Goal: Transaction & Acquisition: Purchase product/service

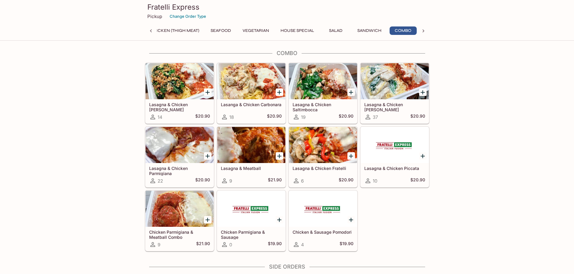
scroll to position [0, 13]
click at [377, 29] on button "Sandwich" at bounding box center [368, 30] width 31 height 8
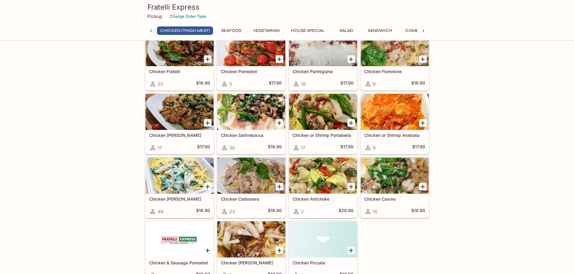
scroll to position [33, 0]
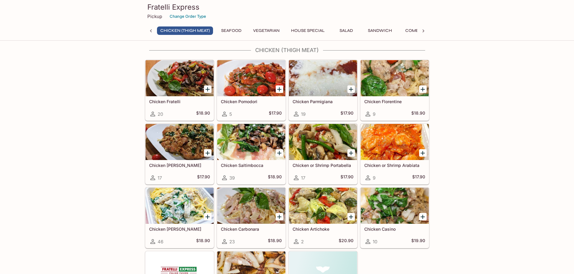
click at [155, 167] on h5 "Chicken [PERSON_NAME]" at bounding box center [179, 165] width 61 height 5
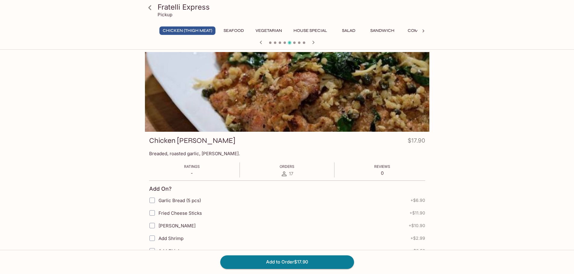
scroll to position [33, 0]
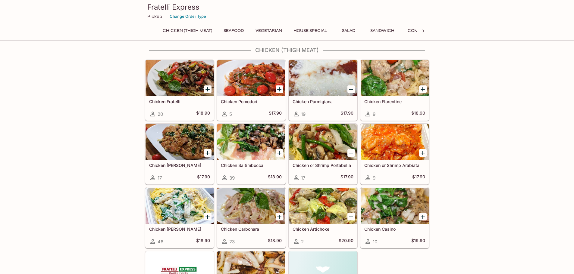
click at [248, 103] on h5 "Chicken Pomodori" at bounding box center [251, 101] width 61 height 5
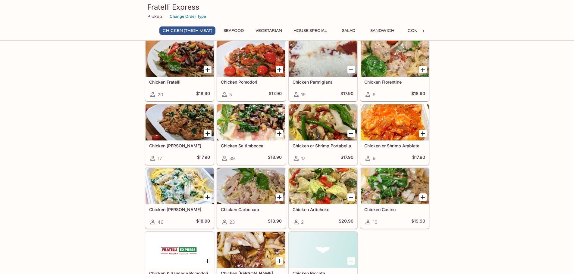
scroll to position [63, 0]
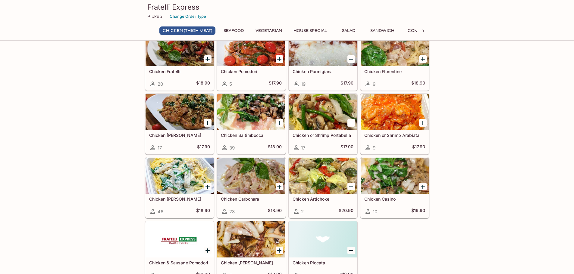
click at [260, 248] on div at bounding box center [251, 240] width 68 height 36
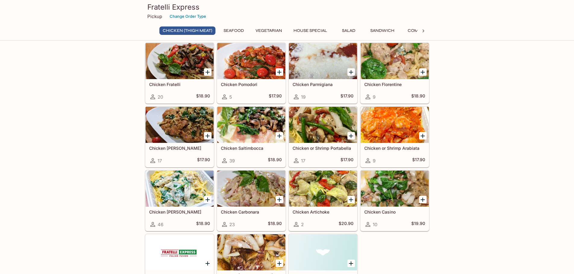
scroll to position [61, 0]
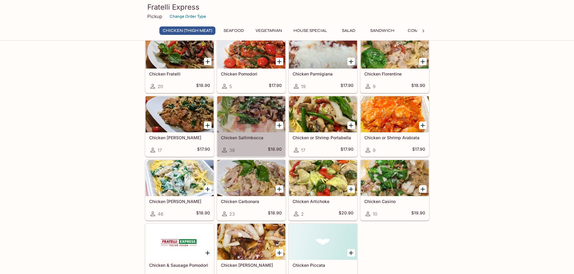
click at [246, 142] on div "Chicken Saltimbocca 39 $18.90" at bounding box center [251, 144] width 68 height 24
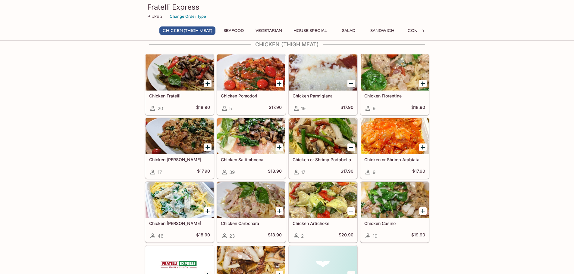
scroll to position [28, 0]
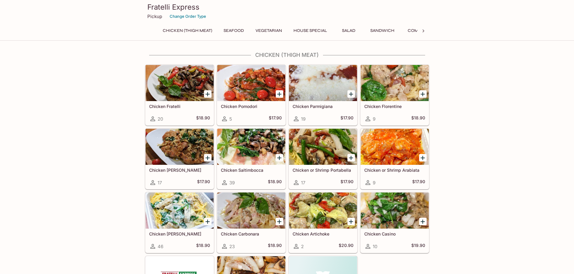
click at [315, 172] on h5 "Chicken or Shrimp Portabella" at bounding box center [322, 170] width 61 height 5
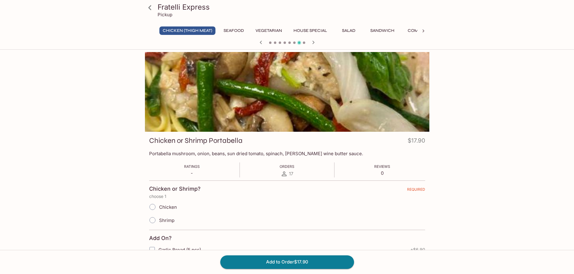
scroll to position [28, 0]
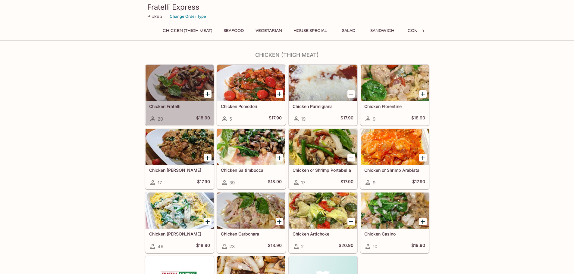
click at [182, 106] on h5 "Chicken Fratelli" at bounding box center [179, 106] width 61 height 5
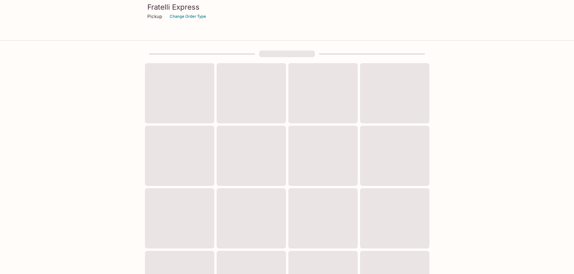
scroll to position [28, 0]
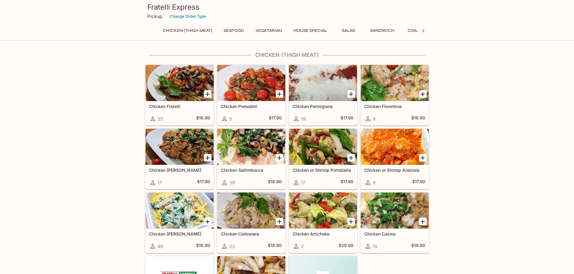
click at [386, 109] on h5 "Chicken Florentine" at bounding box center [394, 106] width 61 height 5
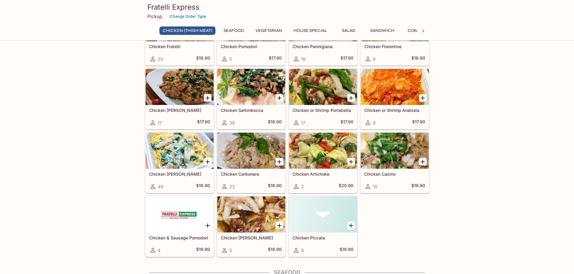
scroll to position [89, 0]
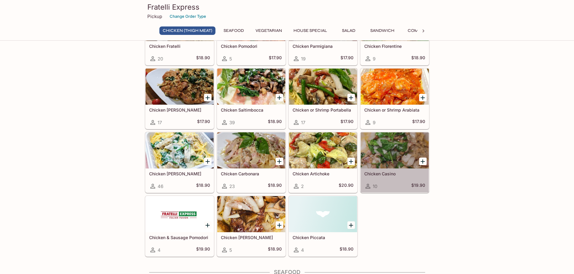
click at [388, 177] on div "Chicken Casino 10 $19.90" at bounding box center [394, 181] width 68 height 24
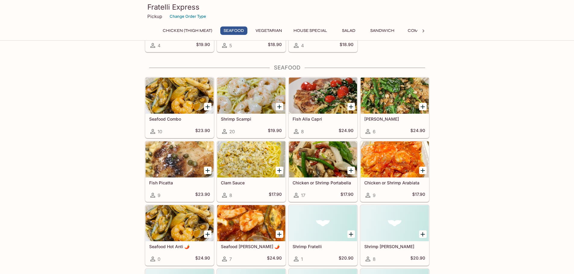
scroll to position [327, 0]
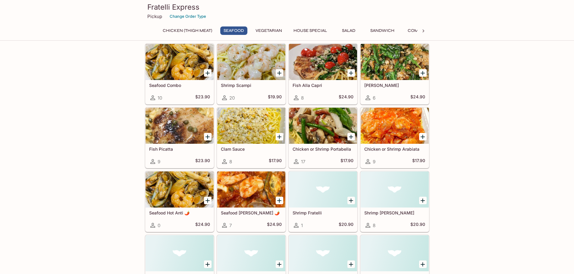
click at [384, 82] on div "[PERSON_NAME] 6 $24.90" at bounding box center [394, 92] width 68 height 24
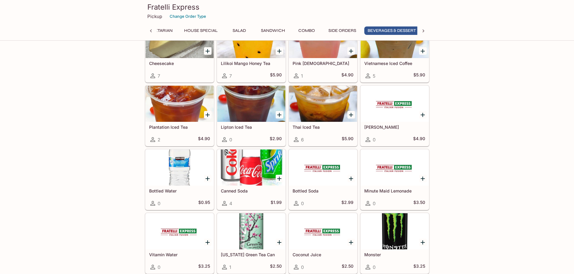
scroll to position [0, 113]
